Goal: Transaction & Acquisition: Subscribe to service/newsletter

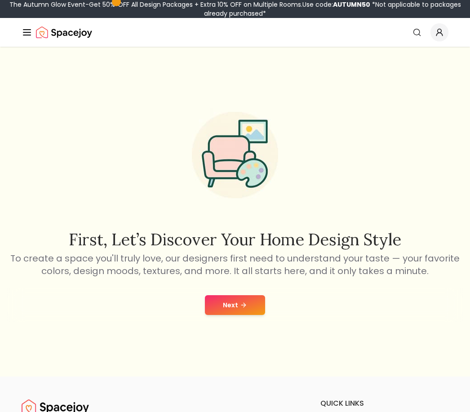
click at [214, 315] on button "Next" at bounding box center [235, 305] width 60 height 20
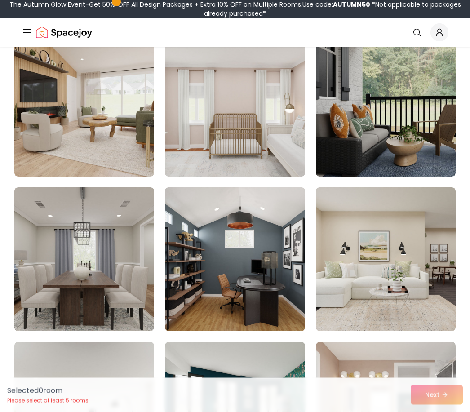
scroll to position [1028, 0]
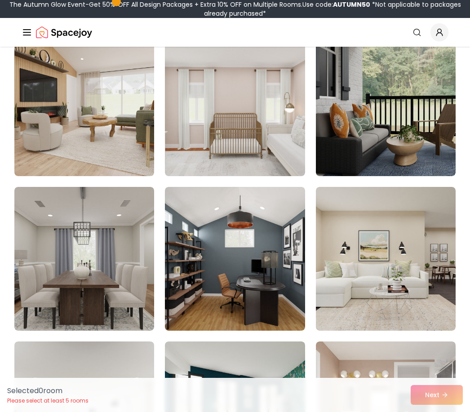
click at [29, 152] on img at bounding box center [84, 104] width 140 height 144
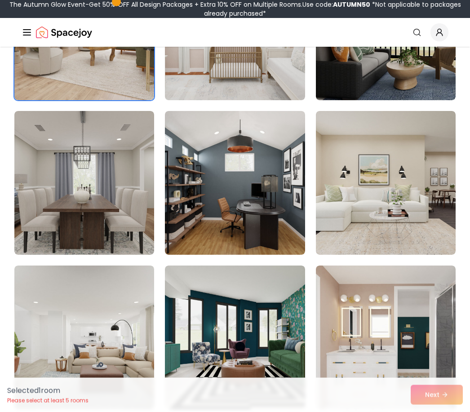
scroll to position [1108, 0]
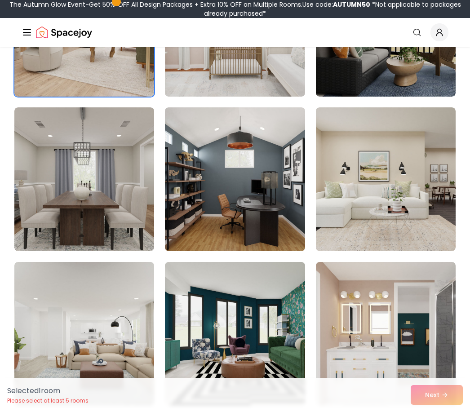
click at [442, 412] on div "Selected 1 room Please select at least 5 rooms Next" at bounding box center [235, 395] width 470 height 34
click at [437, 412] on div "Selected 1 room Please select at least 5 rooms Next" at bounding box center [235, 395] width 470 height 34
click at [216, 318] on img at bounding box center [235, 334] width 140 height 144
click at [331, 227] on img at bounding box center [386, 179] width 140 height 144
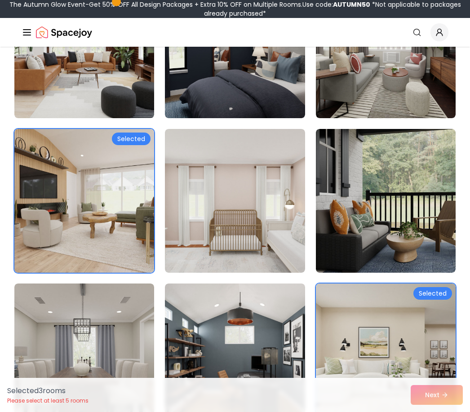
click at [340, 253] on img at bounding box center [386, 201] width 140 height 144
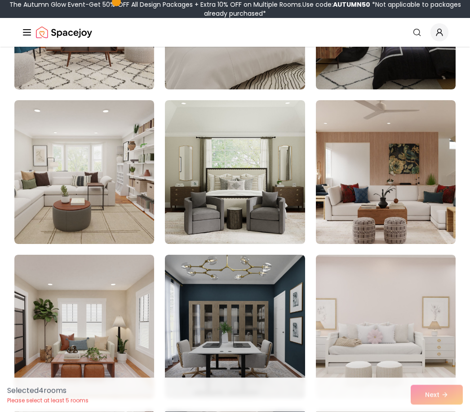
scroll to position [497, 0]
click at [353, 225] on img at bounding box center [386, 172] width 140 height 144
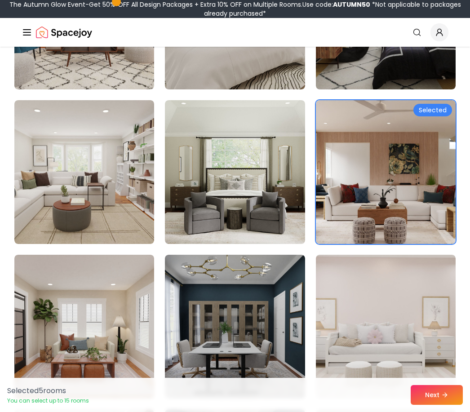
click at [439, 387] on button "Next" at bounding box center [437, 395] width 52 height 20
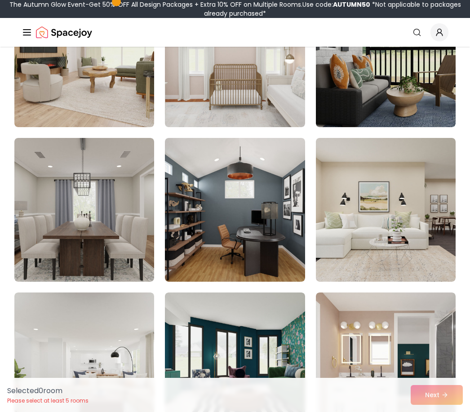
scroll to position [978, 0]
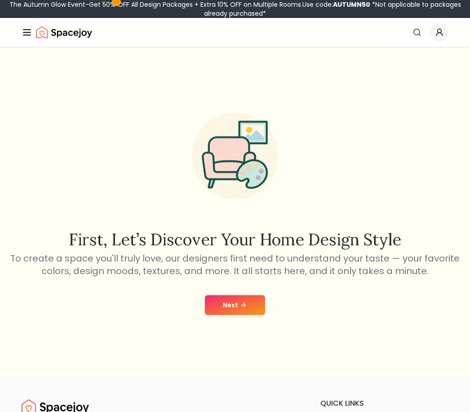
click at [25, 30] on line "Global" at bounding box center [26, 30] width 7 height 0
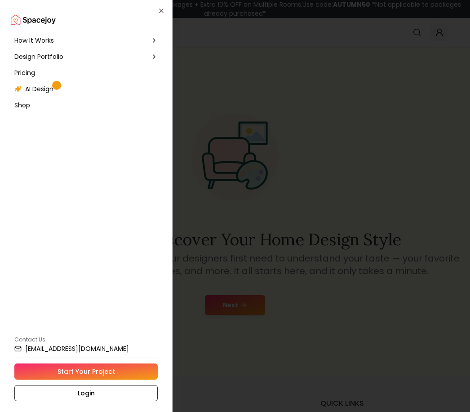
click at [20, 55] on span "Design Portfolio" at bounding box center [38, 56] width 49 height 9
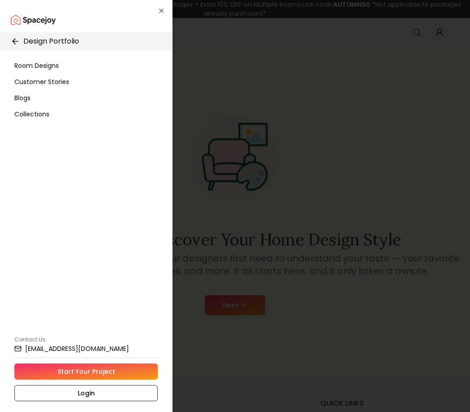
click at [18, 65] on span "Room Designs" at bounding box center [36, 65] width 44 height 9
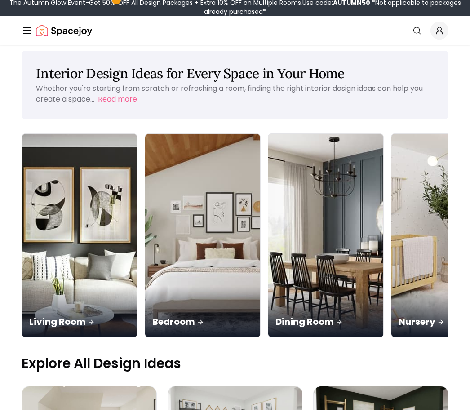
scroll to position [10, 0]
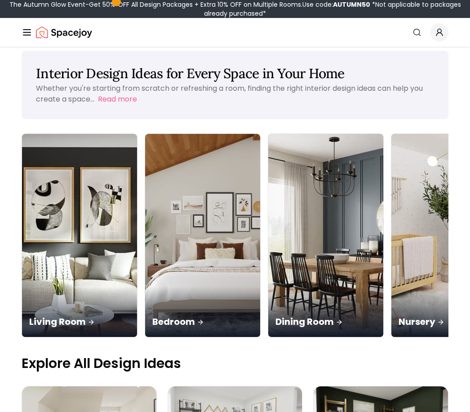
click at [145, 177] on img at bounding box center [202, 235] width 115 height 203
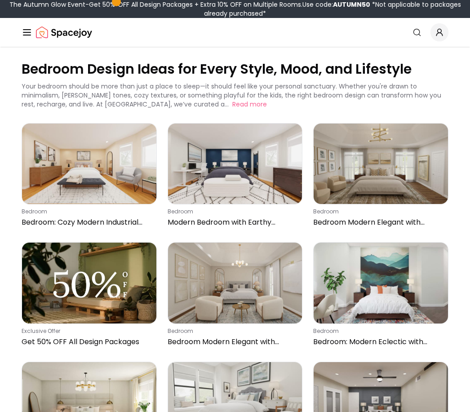
click at [211, 168] on img at bounding box center [235, 164] width 134 height 80
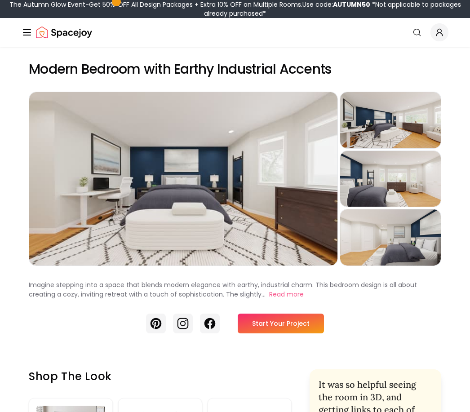
click at [263, 316] on link "Start Your Project" at bounding box center [281, 324] width 86 height 20
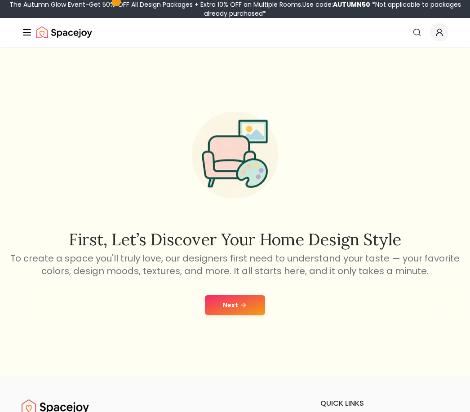
click at [228, 315] on button "Next" at bounding box center [235, 305] width 60 height 20
